Goal: Task Accomplishment & Management: Manage account settings

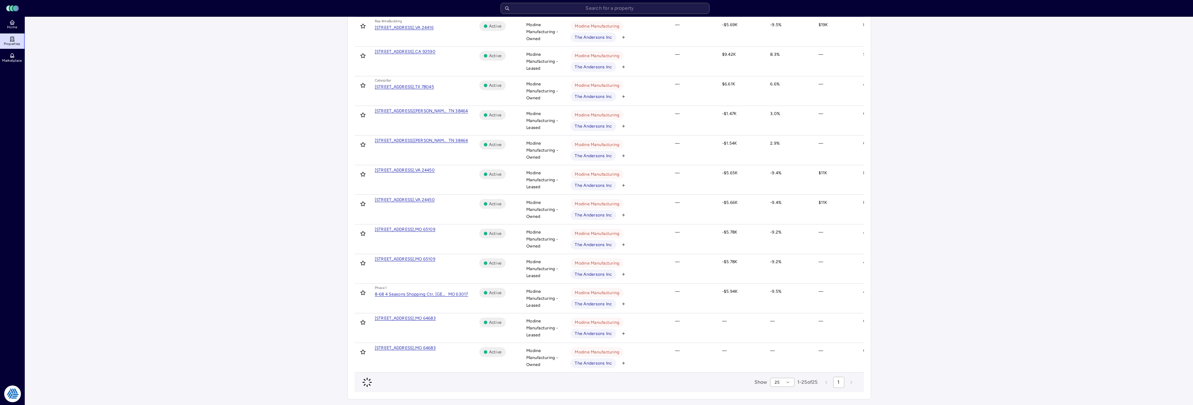
scroll to position [466, 0]
click at [19, 25] on link "Home" at bounding box center [12, 24] width 25 height 15
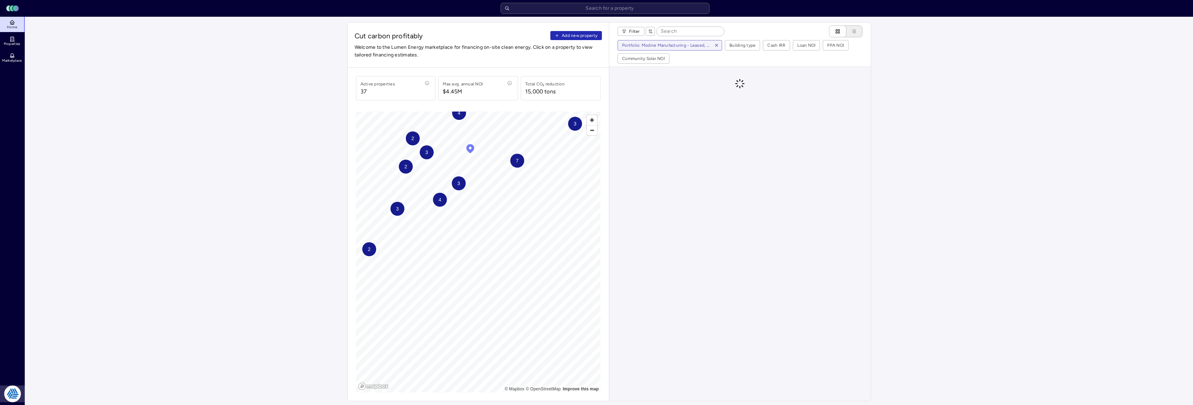
click at [14, 394] on html "Toggle Sidebar Lumen Energy Logo Home Properties Marketplace Tradition Energy […" at bounding box center [596, 377] width 1193 height 755
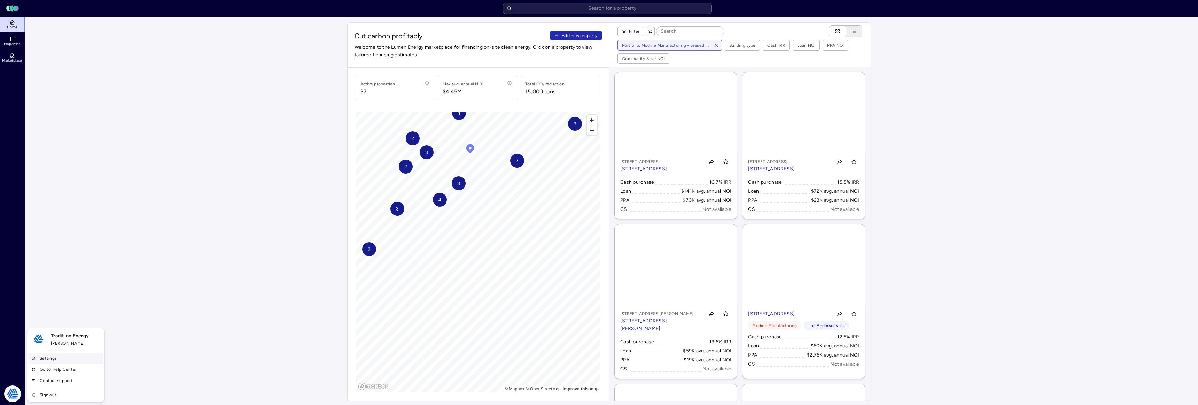
click at [50, 358] on link "Settings" at bounding box center [66, 357] width 75 height 11
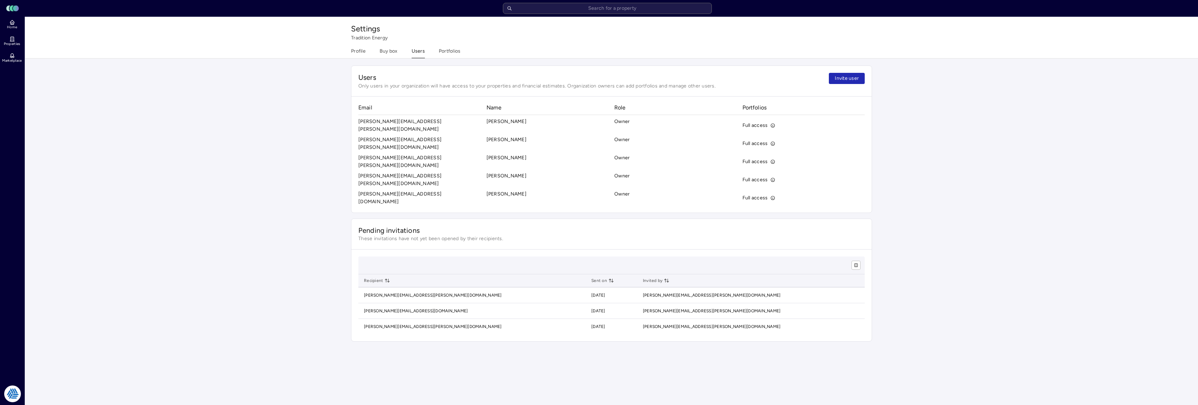
drag, startPoint x: 843, startPoint y: 79, endPoint x: 833, endPoint y: 140, distance: 61.7
click at [833, 140] on div "Users Only users in your organization will have access to your properties and f…" at bounding box center [611, 138] width 521 height 147
click at [454, 50] on button "Portfolios" at bounding box center [450, 52] width 22 height 11
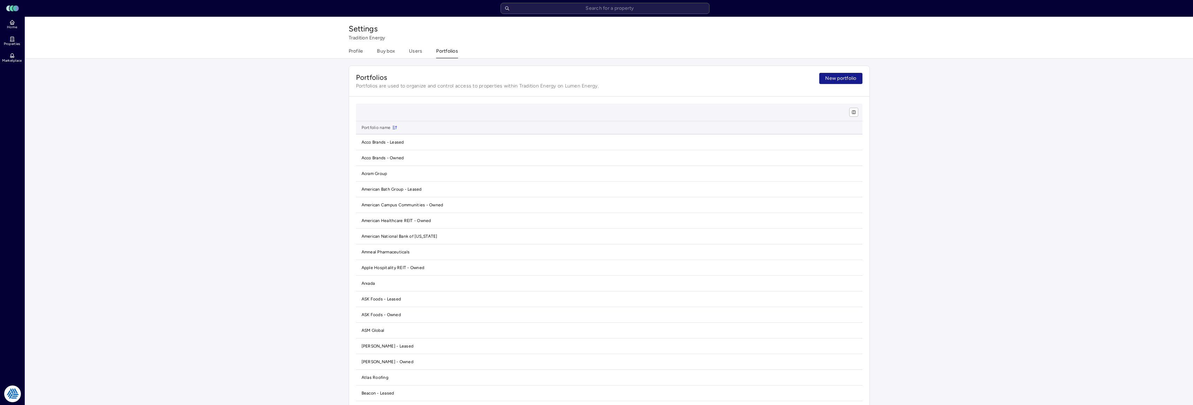
click at [858, 78] on button "New portfolio" at bounding box center [840, 78] width 43 height 11
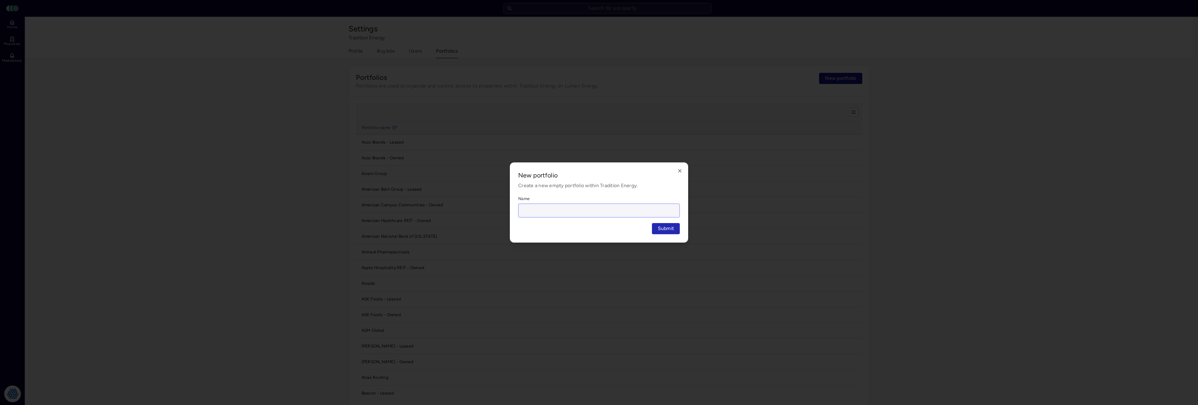
click at [587, 214] on input "Name" at bounding box center [599, 210] width 161 height 13
type input "[PERSON_NAME] Corporation"
click at [652, 223] on button "Submit" at bounding box center [666, 228] width 28 height 11
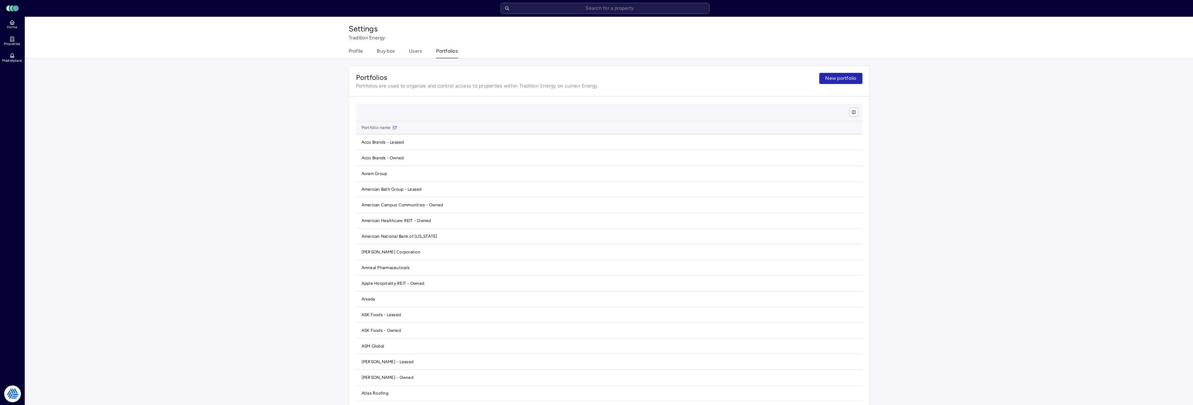
click at [9, 28] on span "Home" at bounding box center [12, 27] width 10 height 4
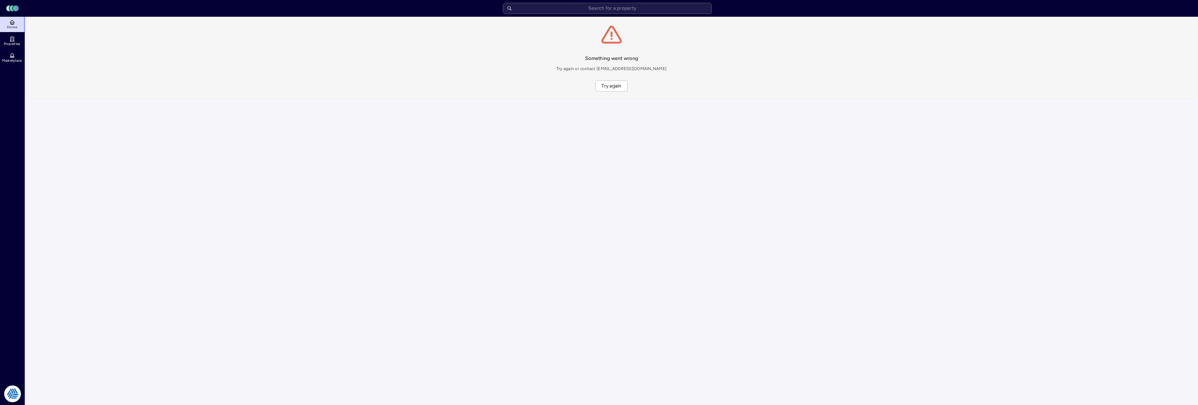
click at [630, 91] on div "Something went wrong Try again or contact [EMAIL_ADDRESS][DOMAIN_NAME] Try again" at bounding box center [611, 58] width 1173 height 82
click at [618, 82] on span "Try again" at bounding box center [611, 86] width 20 height 8
click at [17, 44] on span "Properties" at bounding box center [12, 44] width 17 height 4
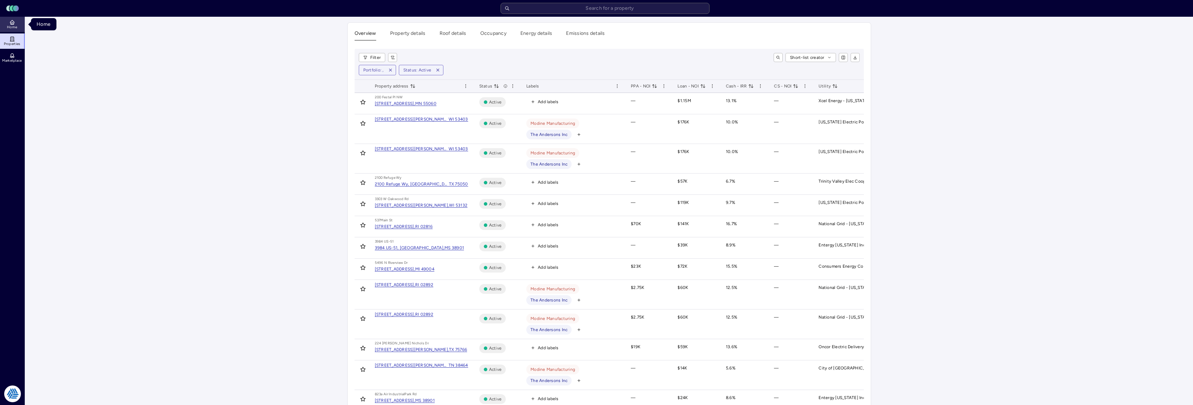
click at [10, 28] on span "Home" at bounding box center [12, 27] width 10 height 4
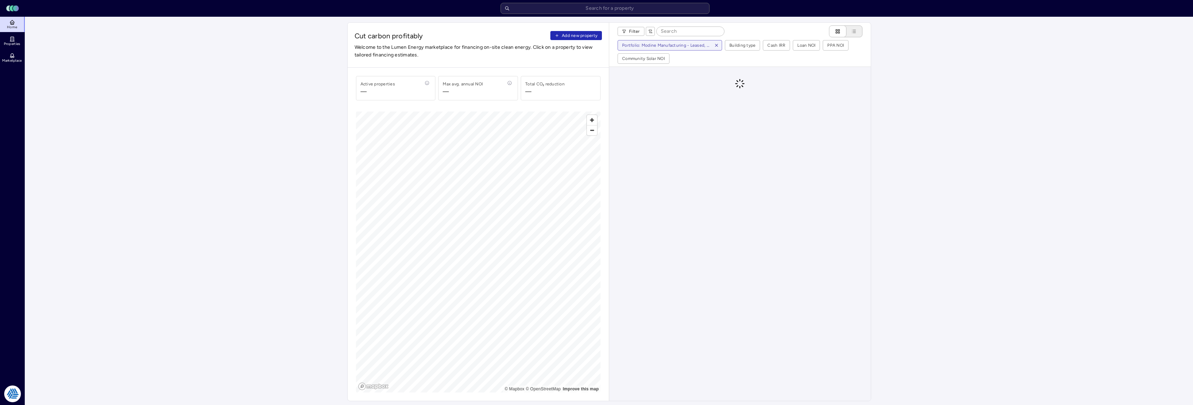
click at [924, 95] on main "Cut carbon profitably Add new property Welcome to the Lumen Energy marketplace …" at bounding box center [609, 386] width 1168 height 738
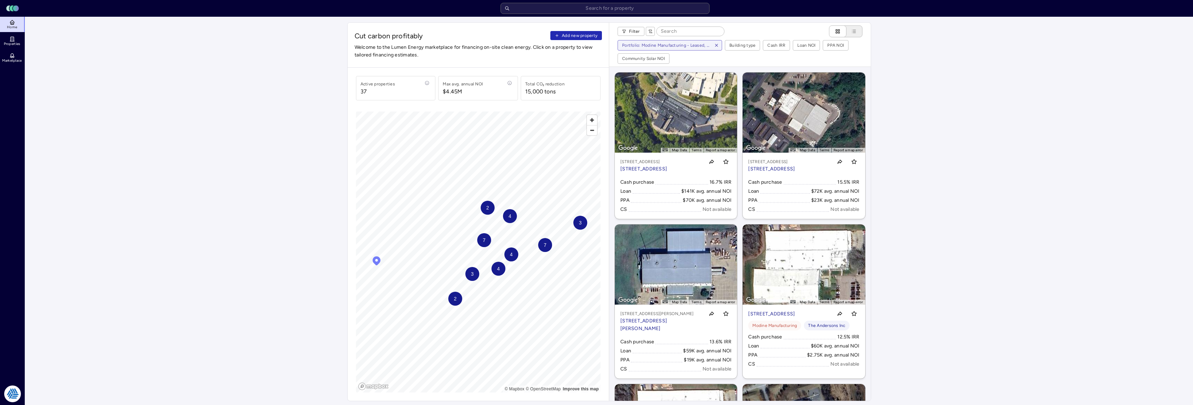
click at [596, 32] on span "Add new property" at bounding box center [580, 35] width 36 height 7
click at [232, 95] on main "Cut carbon profitably Add new property Welcome to the Lumen Energy marketplace …" at bounding box center [609, 386] width 1168 height 738
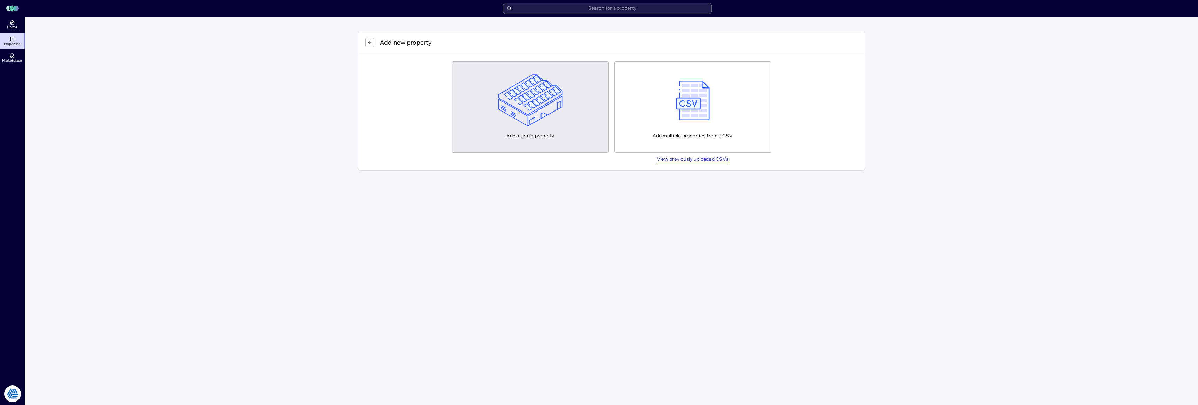
click at [586, 107] on button "Add a single property" at bounding box center [530, 106] width 157 height 91
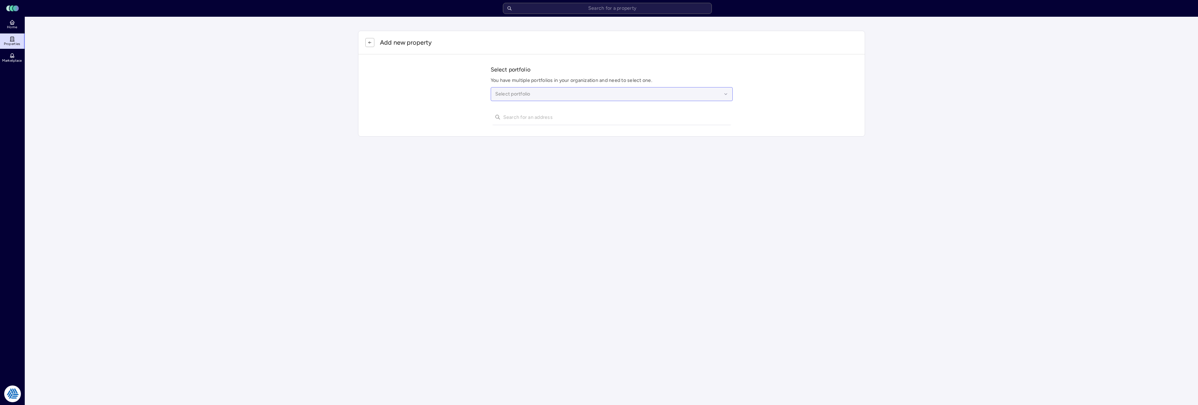
click at [594, 92] on div at bounding box center [608, 94] width 226 height 8
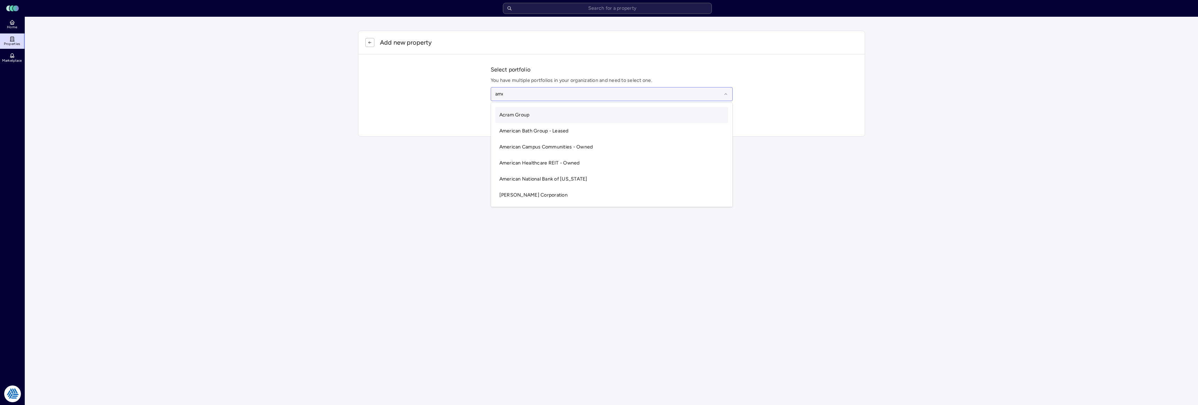
type input "ames"
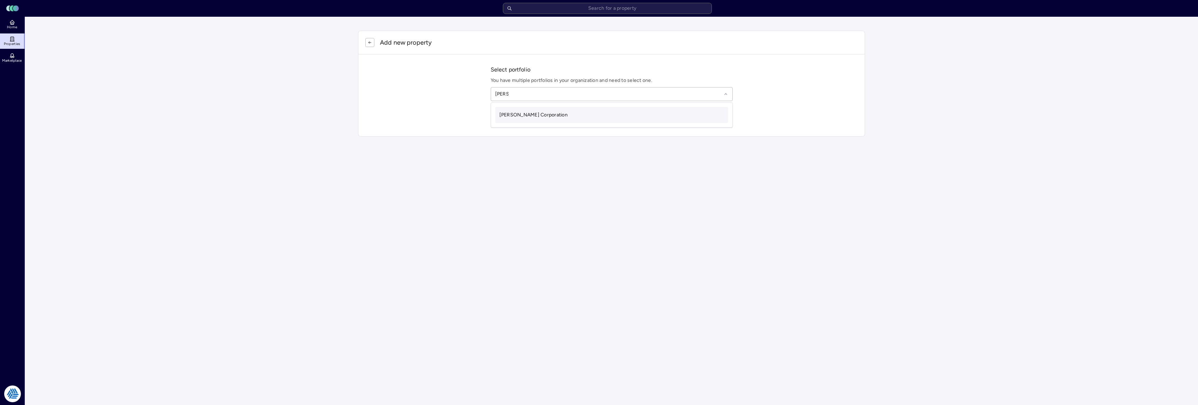
click at [587, 120] on div "[PERSON_NAME] Corporation" at bounding box center [611, 115] width 233 height 16
click at [570, 120] on input "text" at bounding box center [615, 116] width 225 height 15
paste input "text"
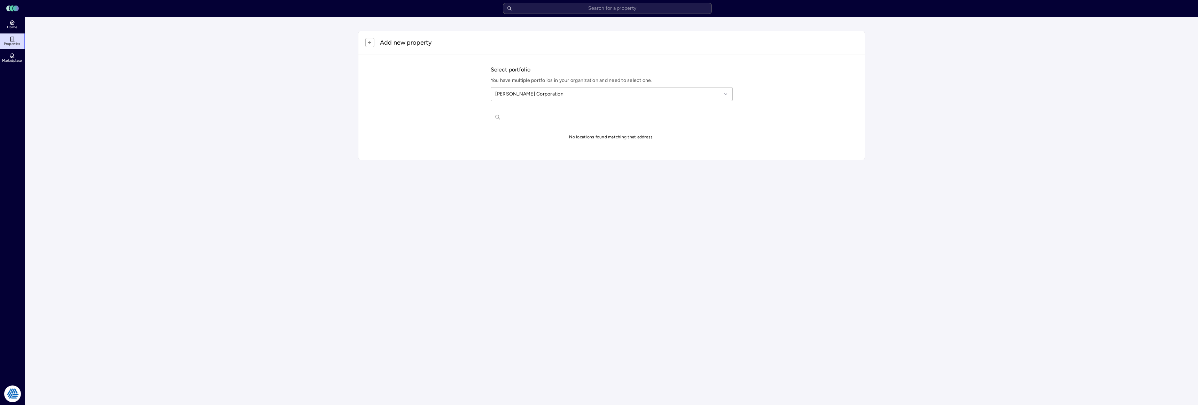
click at [570, 119] on input "text" at bounding box center [615, 116] width 225 height 15
type input "19 ames bl"
click at [548, 131] on div "19 Ames Blvd, Hamburg, NJ, USA" at bounding box center [612, 130] width 242 height 11
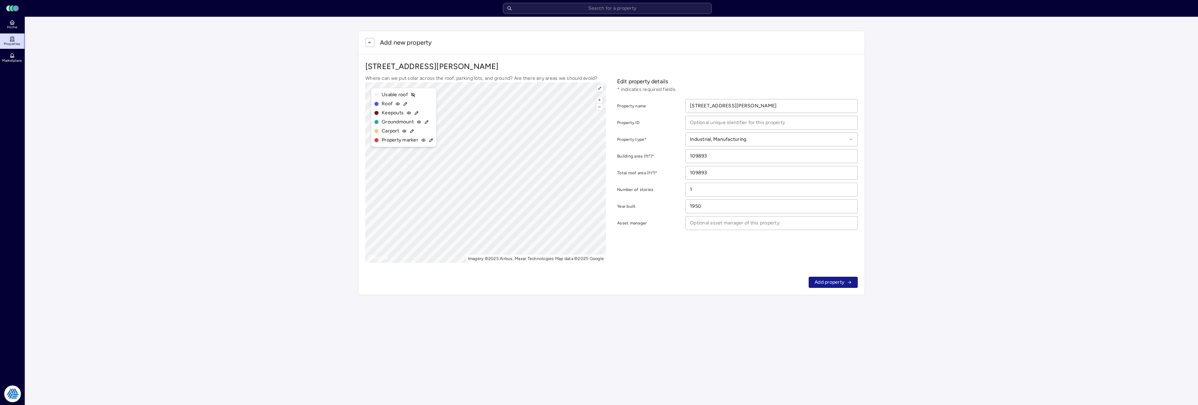
click at [830, 284] on span "Add property" at bounding box center [830, 282] width 30 height 8
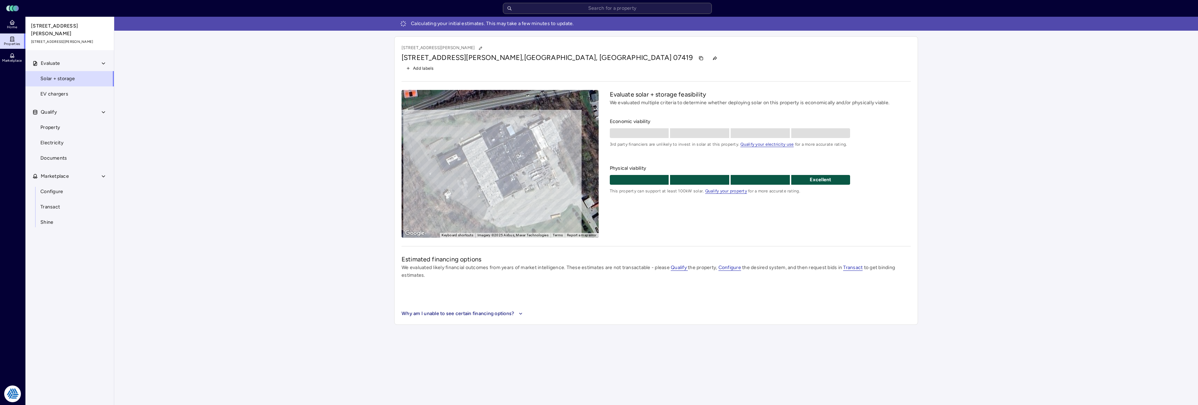
click at [269, 140] on div "Calculating your initial estimates. This may take a few minutes to update. 19 A…" at bounding box center [656, 173] width 1084 height 313
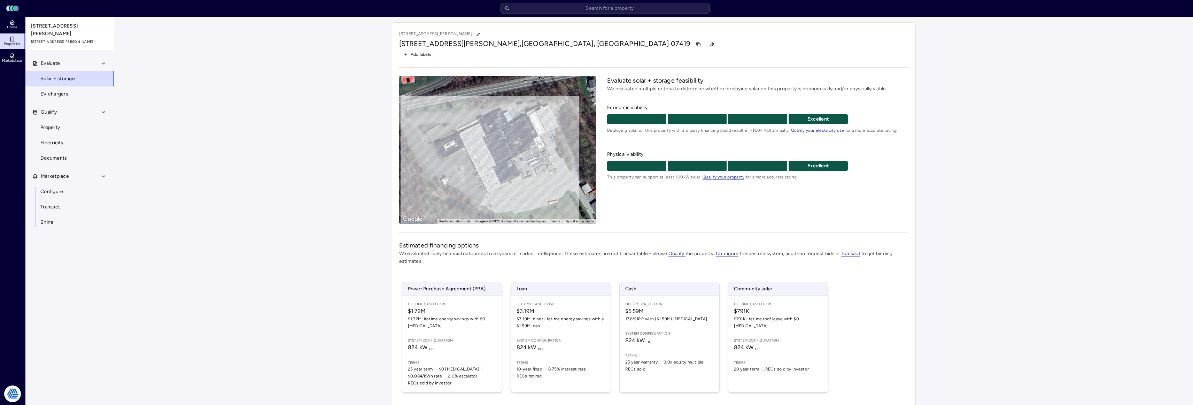
click at [226, 204] on div "Your estimates have been updated 19 Ames Blvd 19 Ames Blvd, Hamburg, NJ 07419 A…" at bounding box center [653, 223] width 1078 height 413
